Goal: Task Accomplishment & Management: Manage account settings

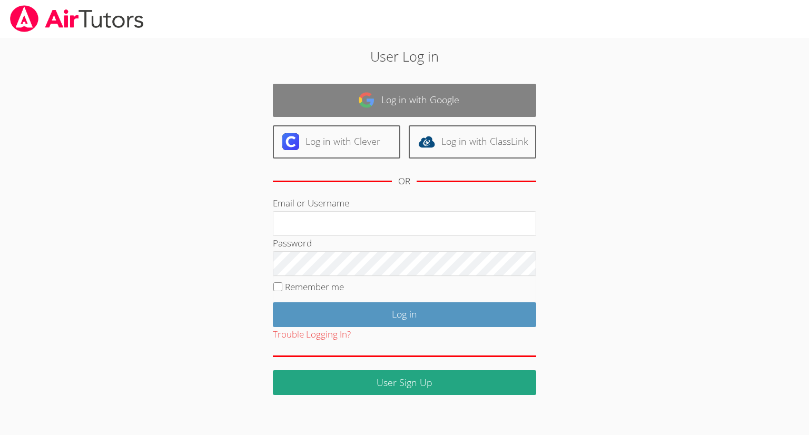
type input "[EMAIL_ADDRESS][DOMAIN_NAME]"
click at [341, 107] on link "Log in with Google" at bounding box center [404, 100] width 263 height 33
